Goal: Task Accomplishment & Management: Complete application form

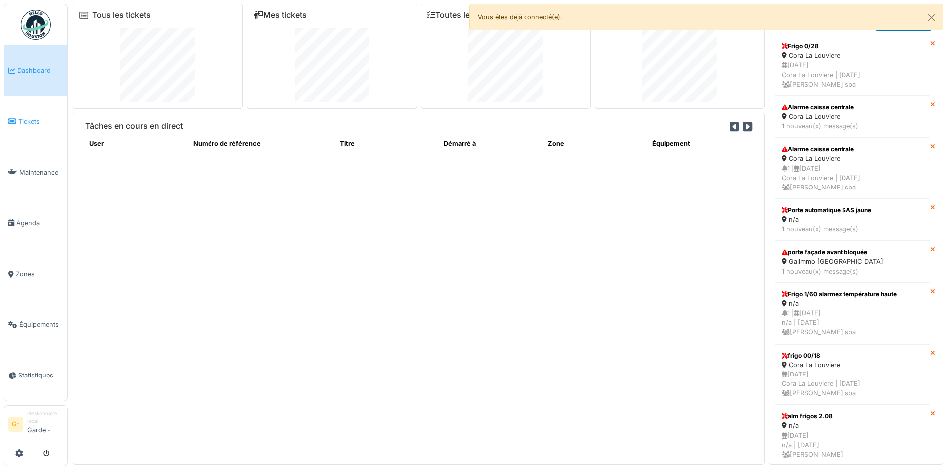
click at [37, 125] on span "Tickets" at bounding box center [40, 121] width 45 height 9
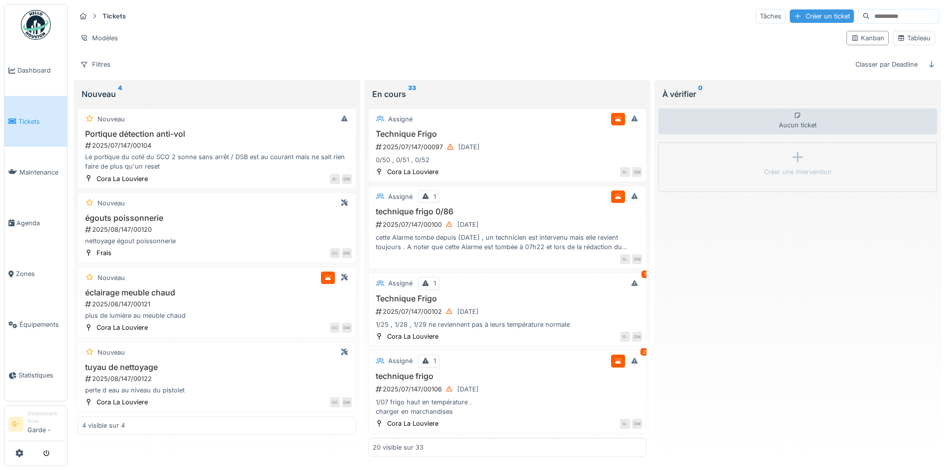
click at [790, 11] on div "Créer un ticket" at bounding box center [822, 15] width 64 height 13
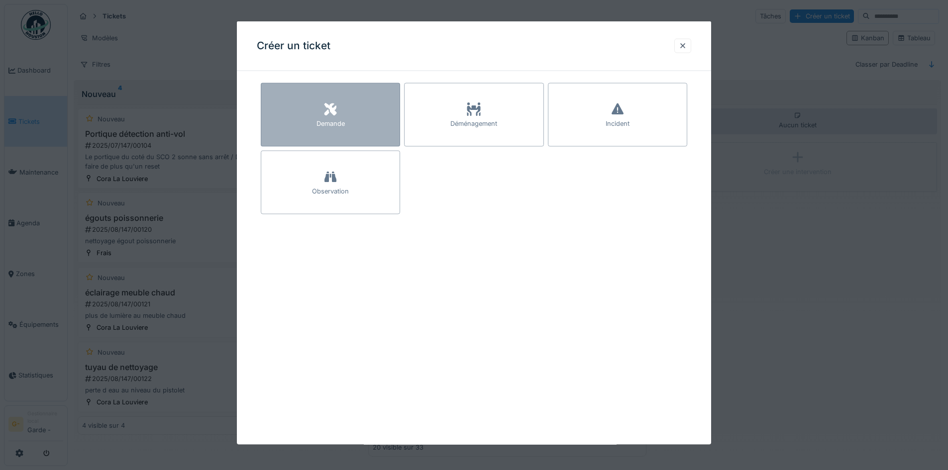
click at [310, 126] on div "Demande" at bounding box center [330, 115] width 139 height 64
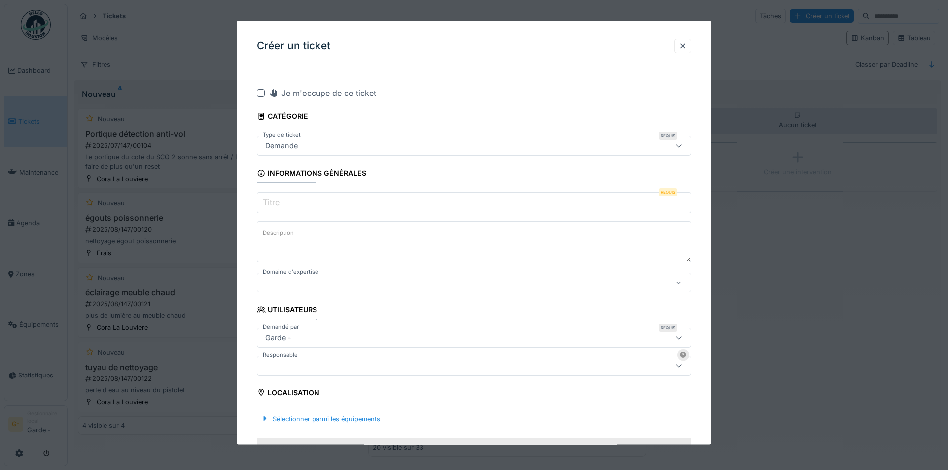
click at [335, 147] on div "Demande" at bounding box center [448, 145] width 375 height 11
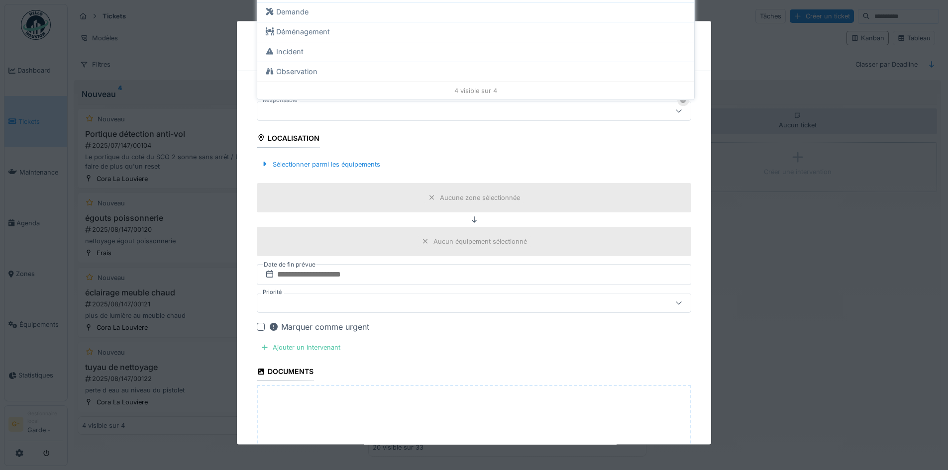
scroll to position [110, 0]
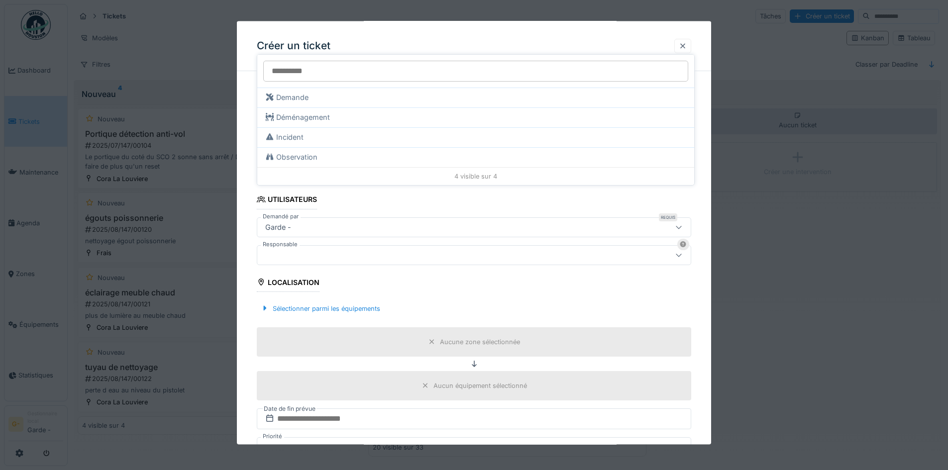
click at [682, 44] on div at bounding box center [682, 45] width 17 height 14
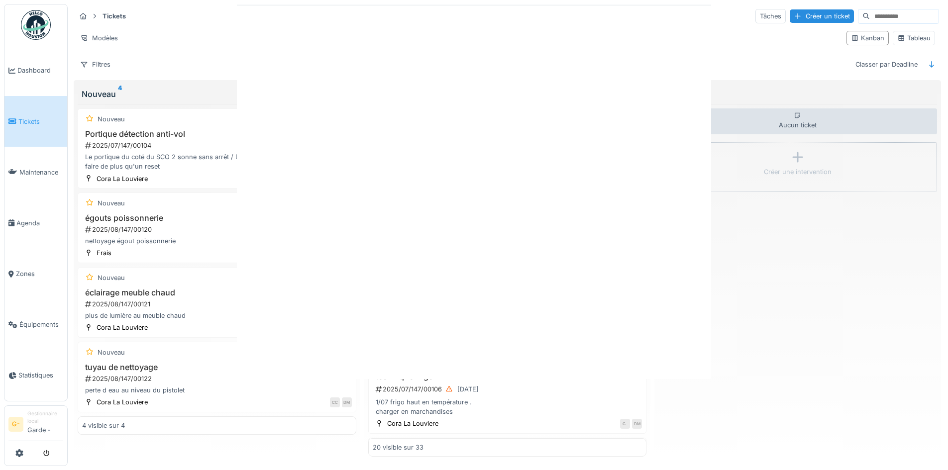
scroll to position [0, 0]
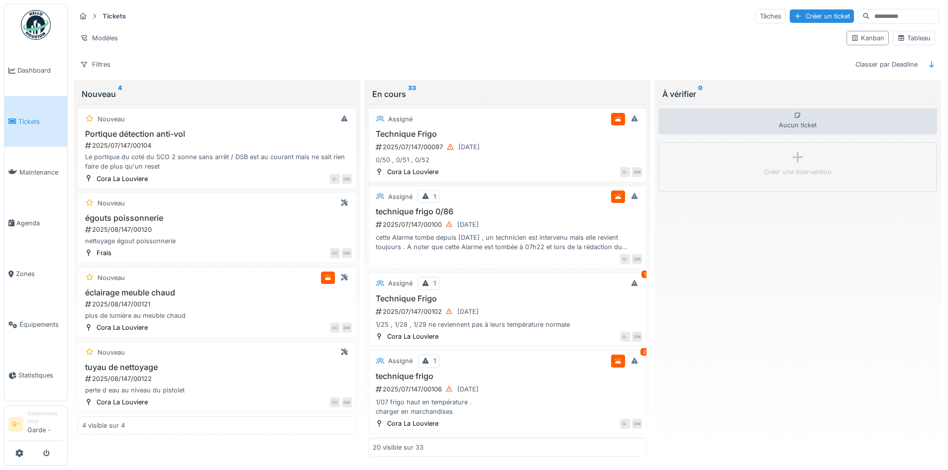
click at [22, 117] on span "Tickets" at bounding box center [40, 121] width 45 height 9
click at [790, 9] on div "Créer un ticket" at bounding box center [822, 15] width 64 height 13
click at [373, 22] on div "Tickets Tâches Créer un ticket" at bounding box center [507, 16] width 863 height 16
click at [399, 59] on div "Filtres Classer par Deadline" at bounding box center [507, 64] width 863 height 14
click at [891, 210] on div "Aucun ticket Créer une intervention" at bounding box center [797, 280] width 279 height 353
